Goal: Communication & Community: Connect with others

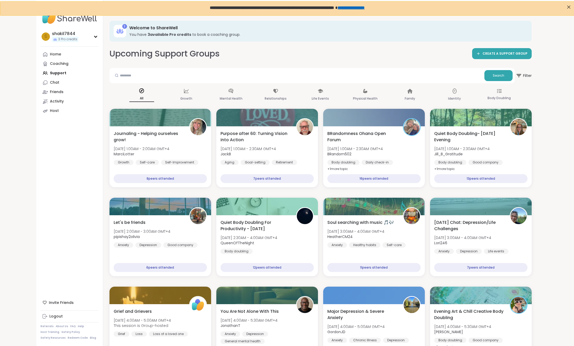
click at [72, 72] on div "Home Coaching Support Chat Friends Activity Host" at bounding box center [69, 83] width 58 height 66
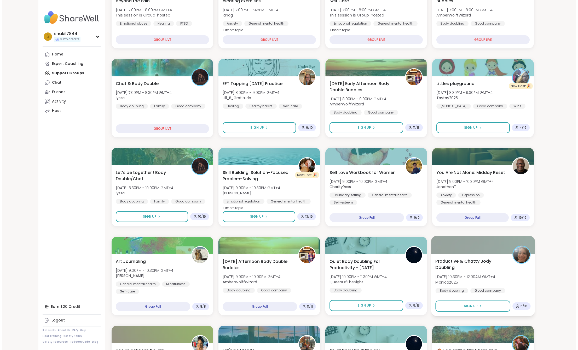
scroll to position [130, 0]
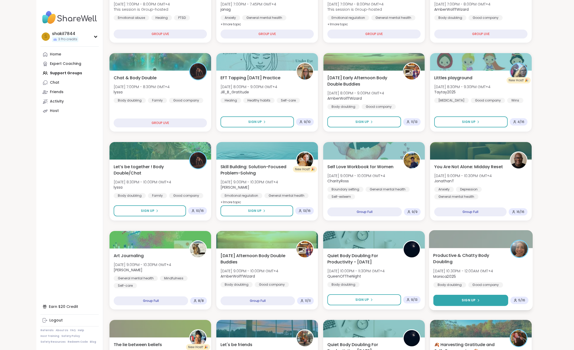
click at [467, 298] on span "Sign Up" at bounding box center [469, 300] width 14 height 5
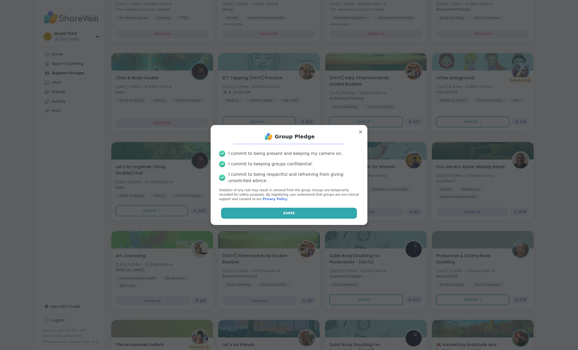
click at [287, 216] on button "Agree" at bounding box center [289, 212] width 136 height 11
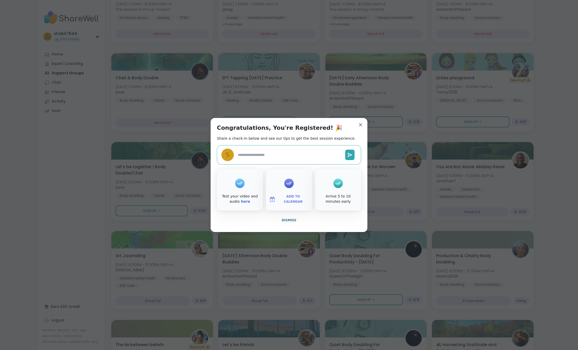
type textarea "*"
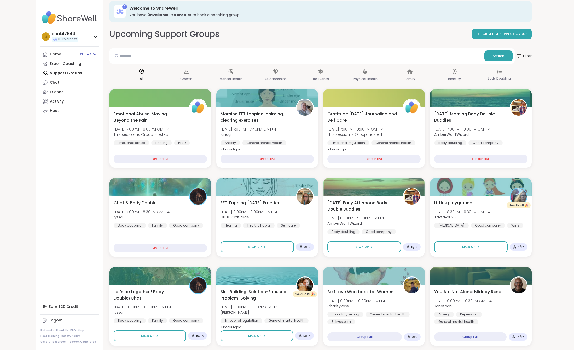
click at [56, 87] on link "Chat" at bounding box center [69, 82] width 58 height 9
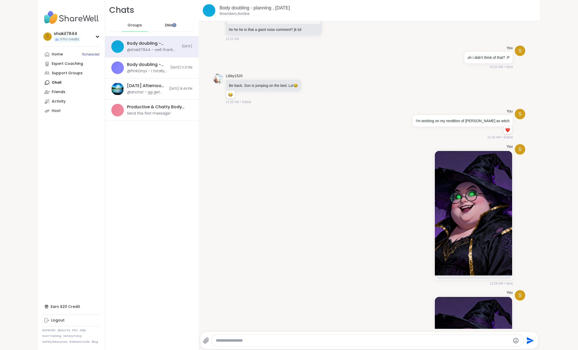
scroll to position [496, 0]
